Goal: Find specific page/section: Find specific page/section

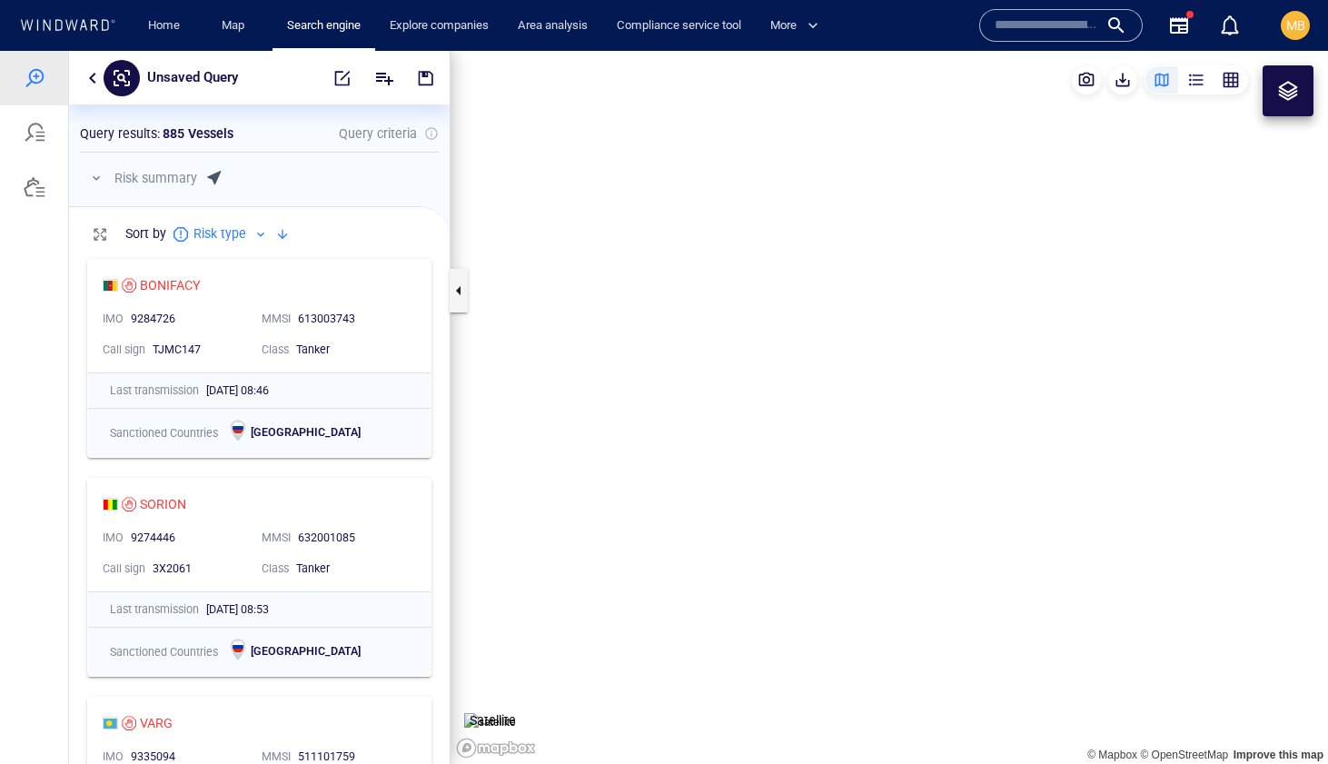
scroll to position [514, 381]
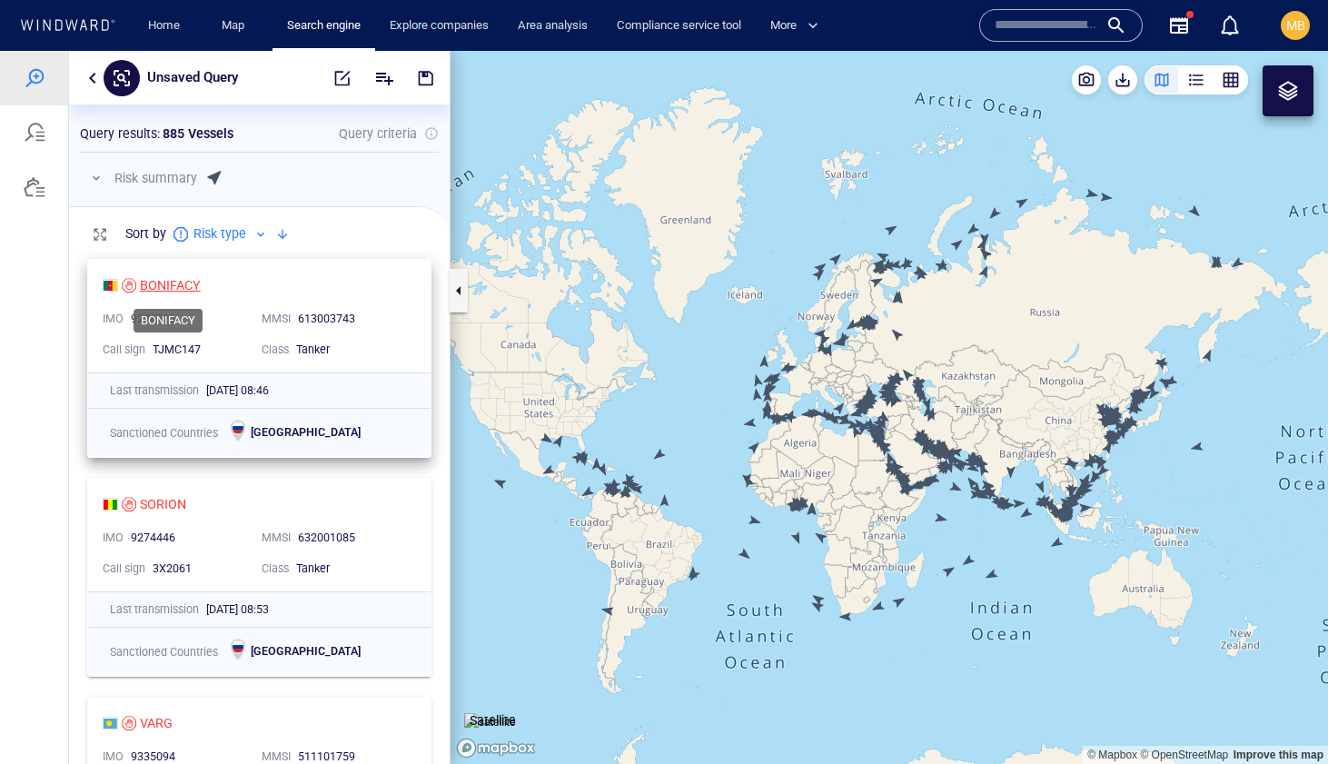
click at [170, 285] on div "BONIFACY" at bounding box center [170, 285] width 61 height 22
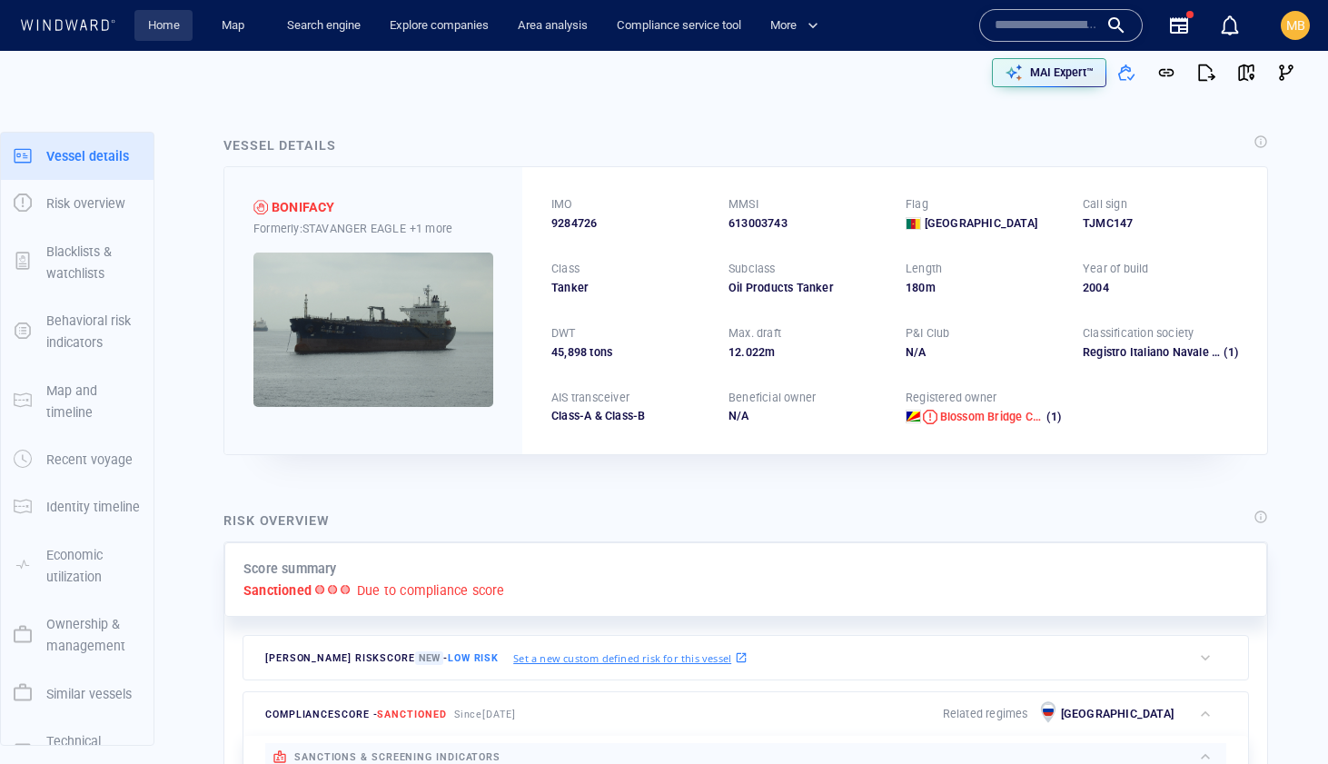
click at [163, 25] on link "Home" at bounding box center [164, 26] width 46 height 32
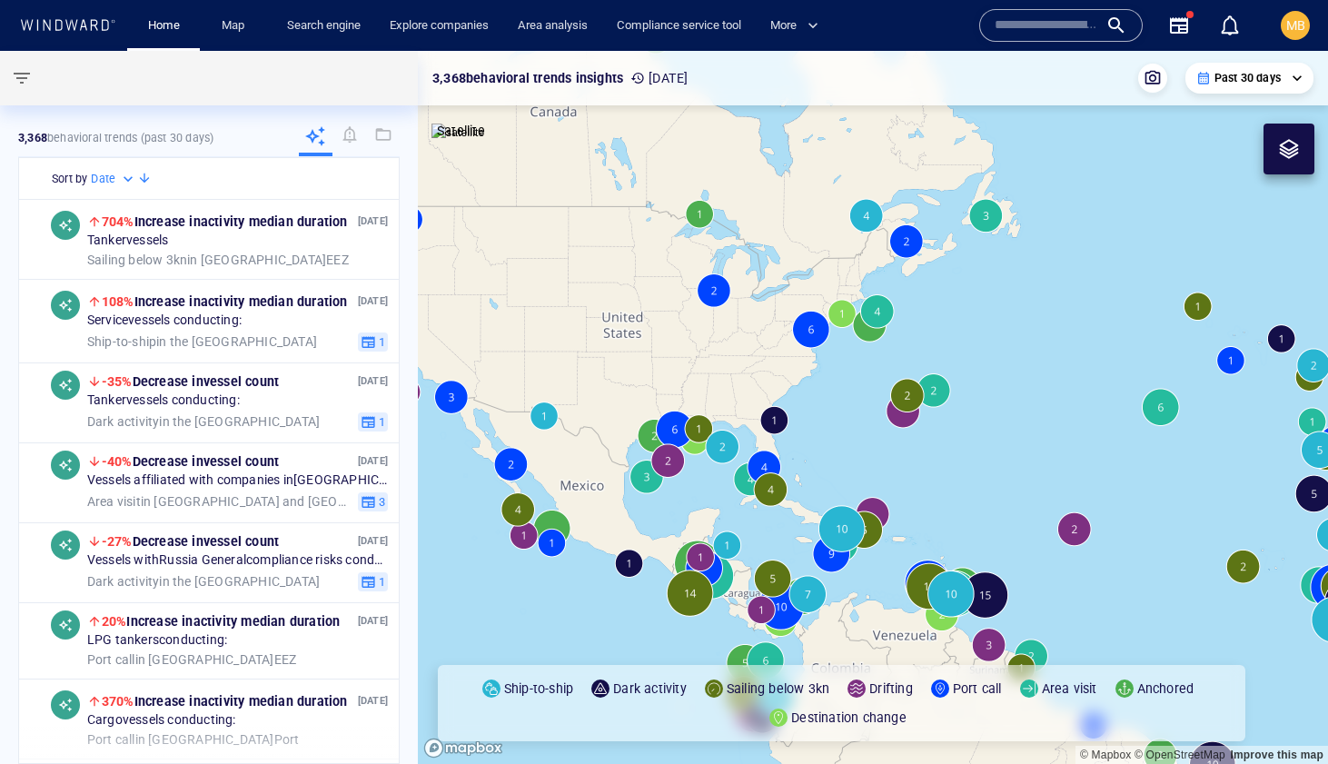
drag, startPoint x: 726, startPoint y: 358, endPoint x: 630, endPoint y: 350, distance: 96.6
click at [632, 350] on canvas "Map" at bounding box center [873, 407] width 910 height 713
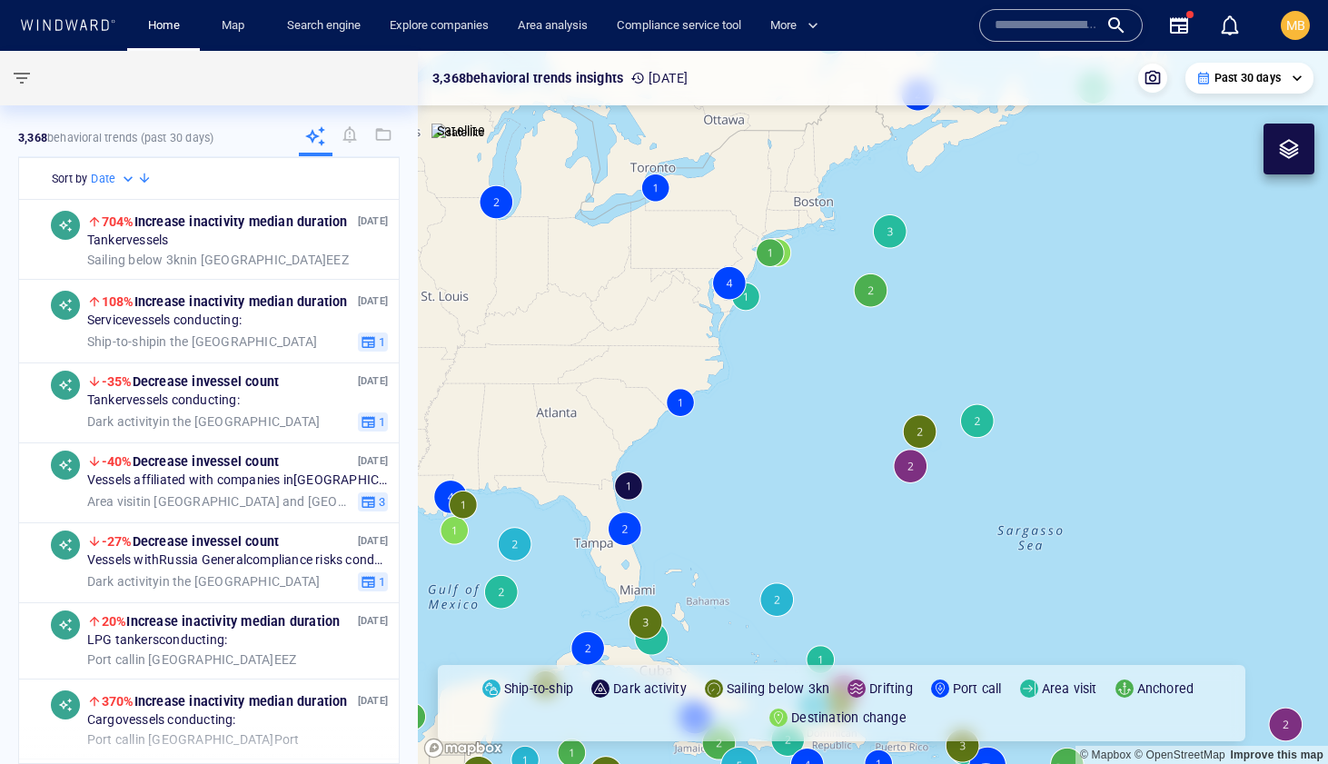
drag, startPoint x: 788, startPoint y: 343, endPoint x: 736, endPoint y: 418, distance: 90.7
click at [737, 417] on canvas "Map" at bounding box center [873, 407] width 910 height 713
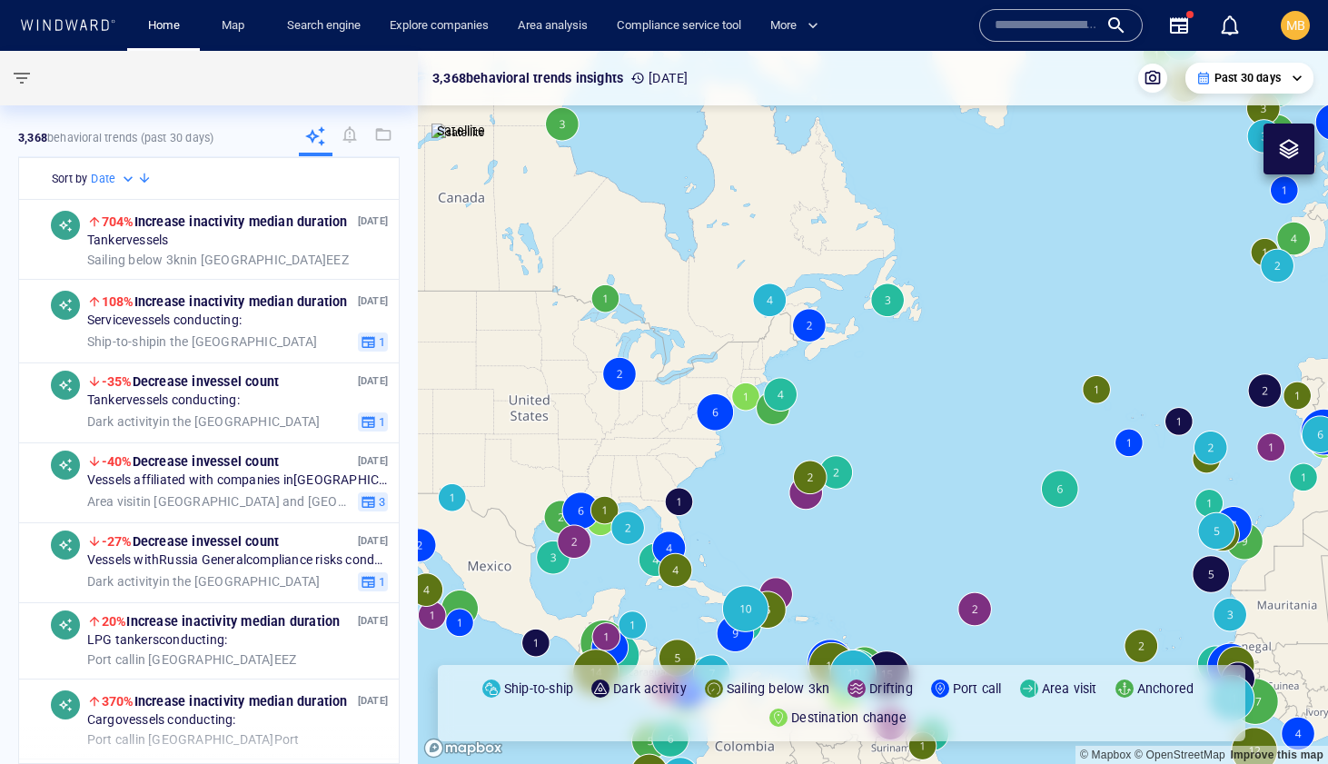
drag, startPoint x: 1039, startPoint y: 399, endPoint x: 714, endPoint y: 405, distance: 325.3
click at [714, 405] on canvas "Map" at bounding box center [873, 407] width 910 height 713
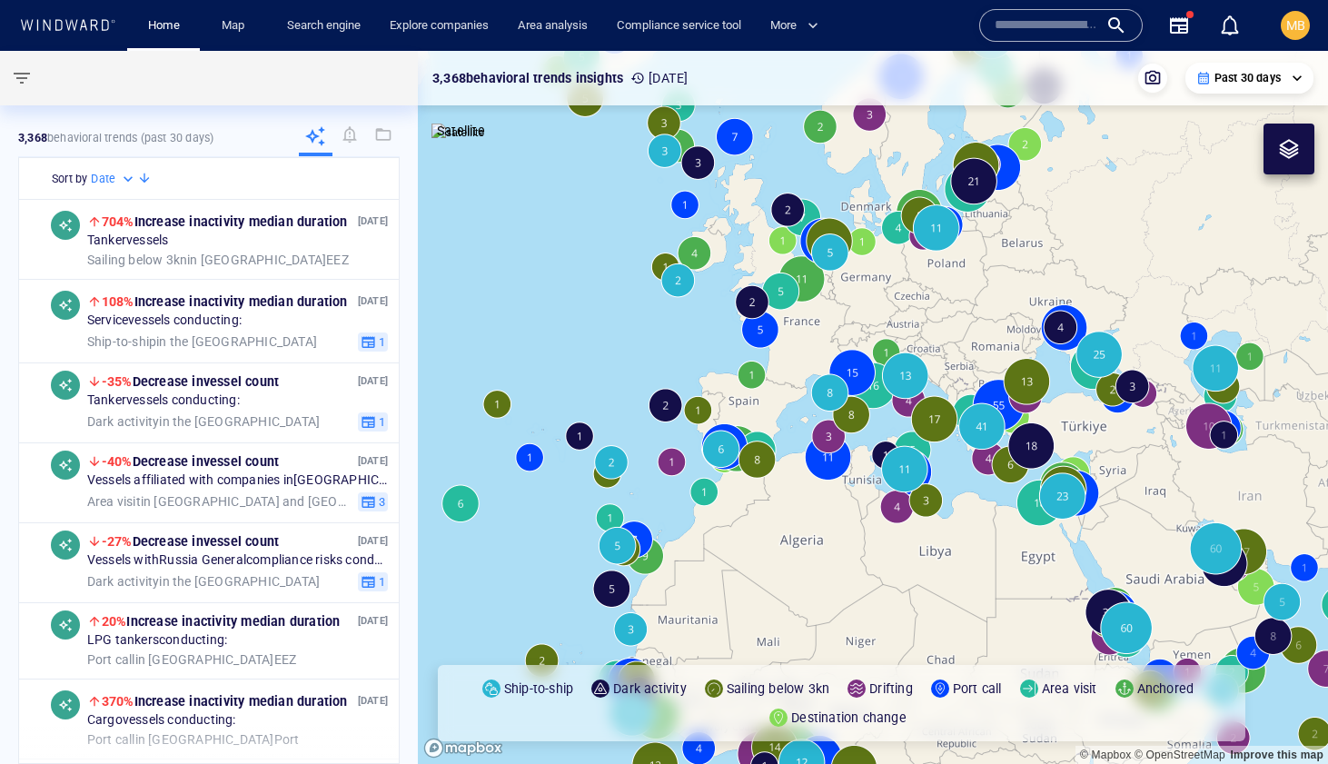
drag, startPoint x: 978, startPoint y: 399, endPoint x: 939, endPoint y: 335, distance: 74.6
click at [939, 335] on canvas "Map" at bounding box center [873, 407] width 910 height 713
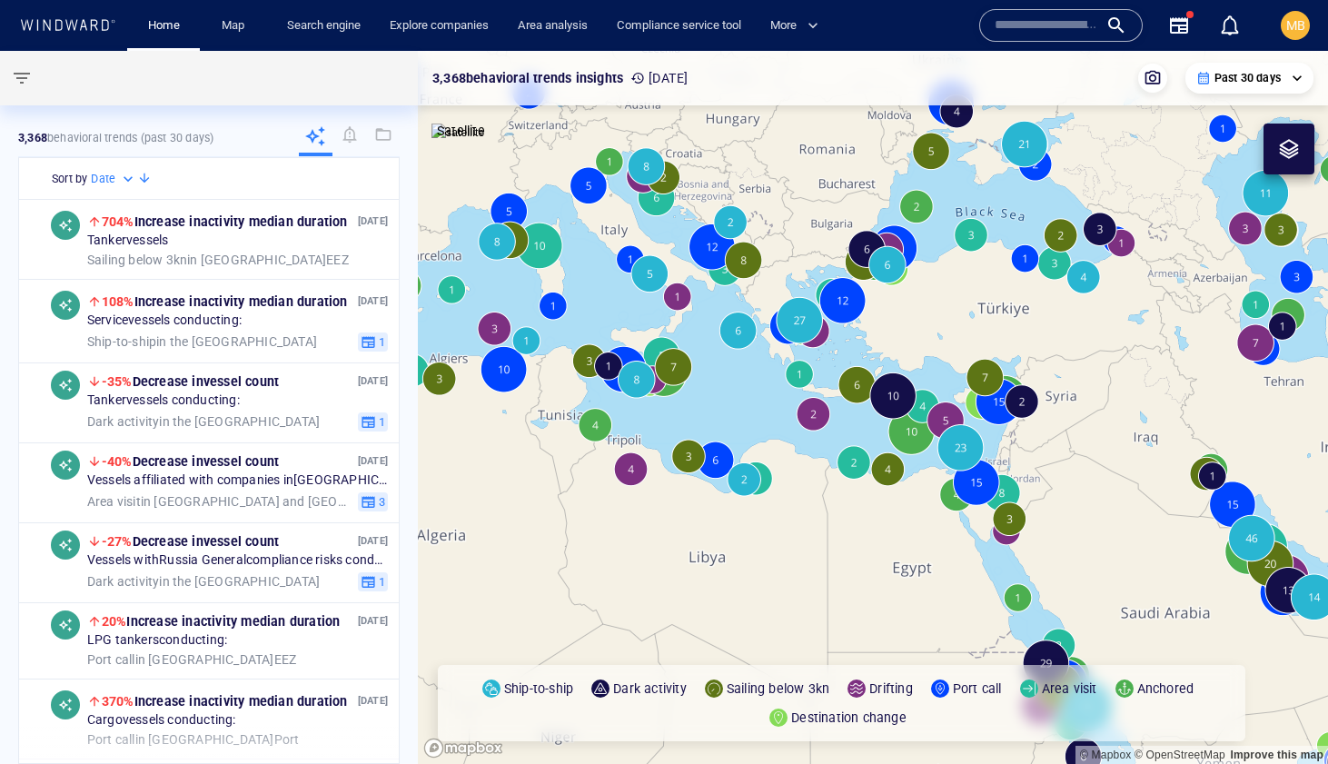
drag, startPoint x: 957, startPoint y: 429, endPoint x: 951, endPoint y: 328, distance: 101.0
click at [951, 328] on canvas "Map" at bounding box center [873, 407] width 910 height 713
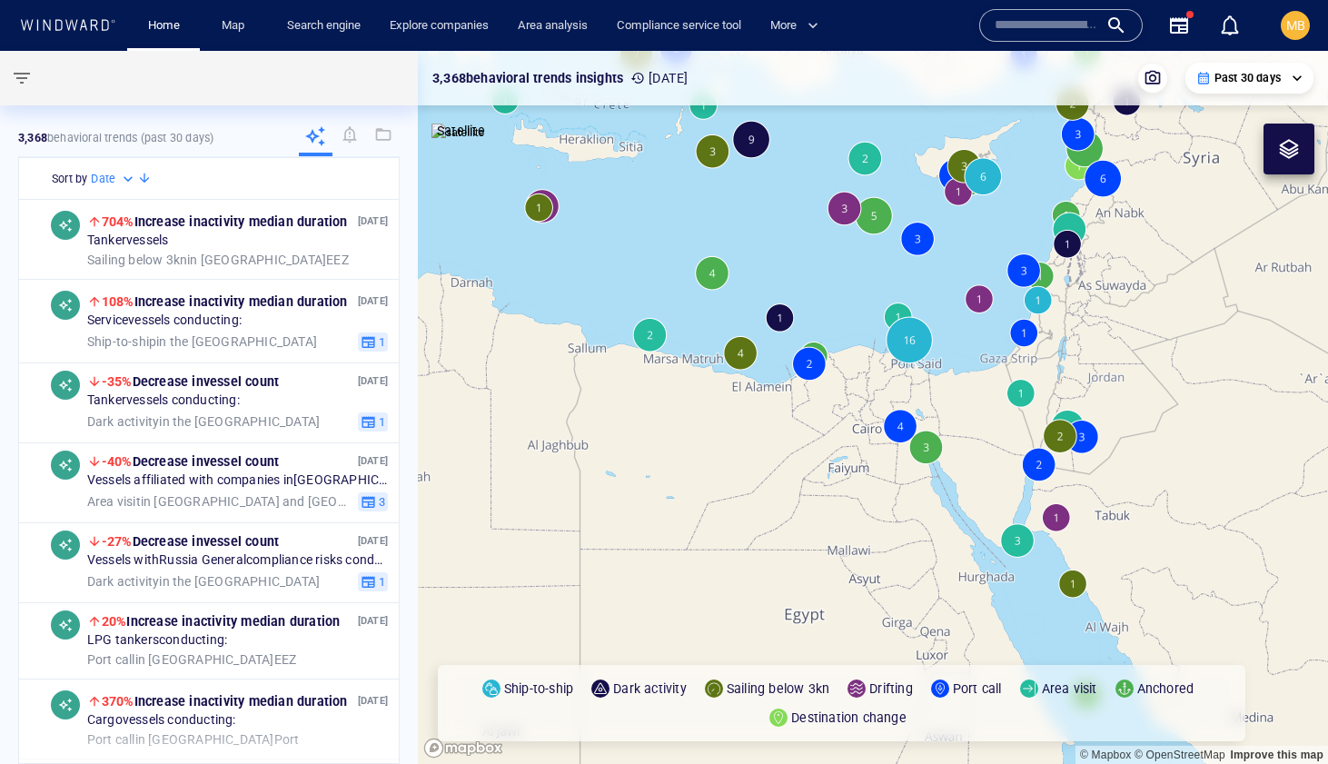
drag, startPoint x: 964, startPoint y: 342, endPoint x: 949, endPoint y: 203, distance: 139.7
click at [948, 204] on canvas "Map" at bounding box center [873, 407] width 910 height 713
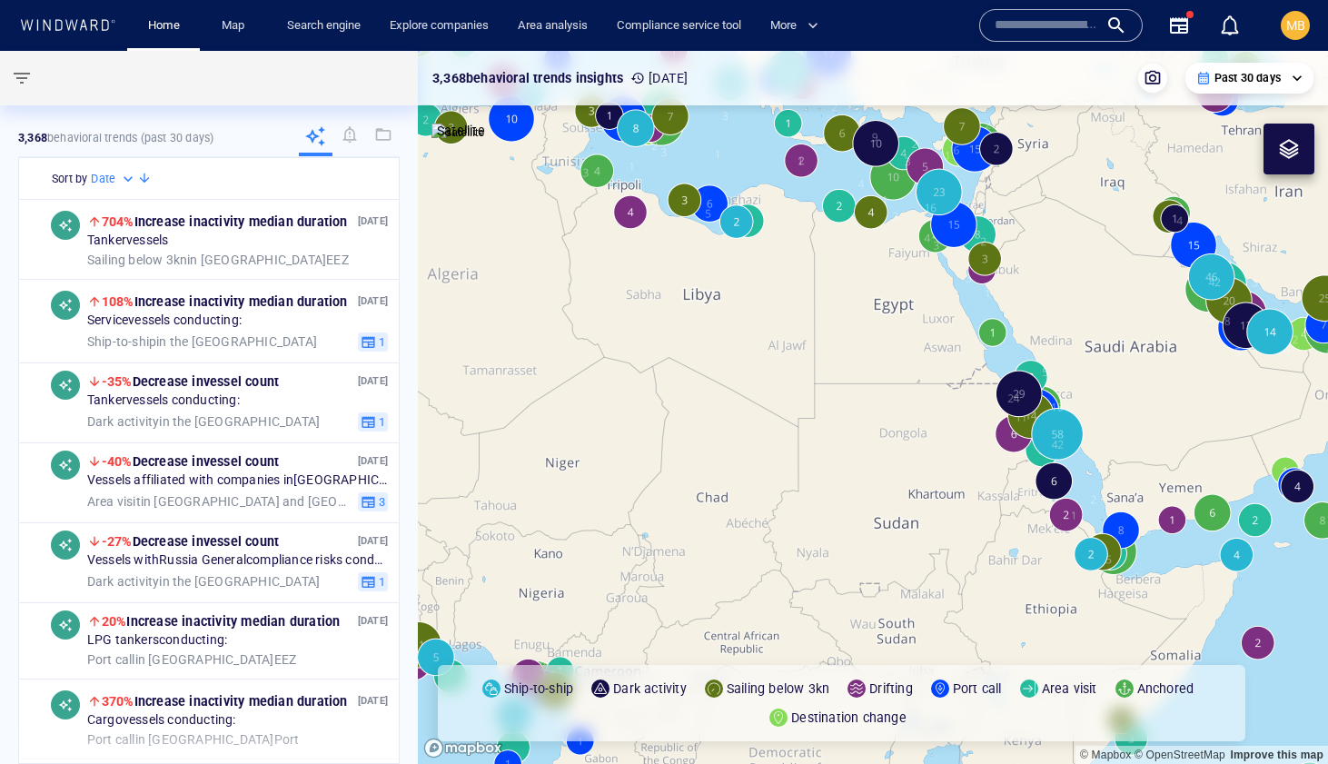
drag, startPoint x: 992, startPoint y: 295, endPoint x: 918, endPoint y: 246, distance: 88.4
click at [919, 248] on canvas "Map" at bounding box center [873, 407] width 910 height 713
